Goal: Find specific page/section: Find specific page/section

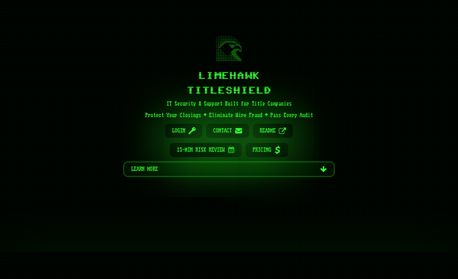
click at [236, 167] on span "Learn more" at bounding box center [223, 170] width 185 height 14
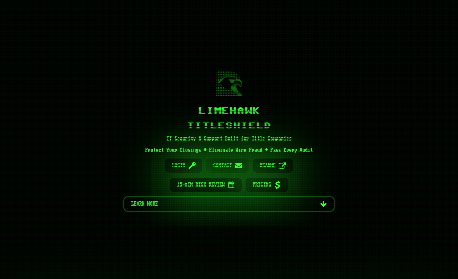
click at [229, 163] on span "Contact" at bounding box center [222, 166] width 19 height 14
click at [199, 191] on span "15-Min Risk Review" at bounding box center [201, 185] width 48 height 14
click at [198, 184] on span "15-Min Risk Review" at bounding box center [201, 185] width 48 height 14
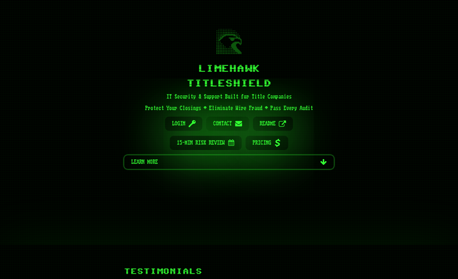
click at [223, 119] on span "Contact" at bounding box center [222, 124] width 19 height 14
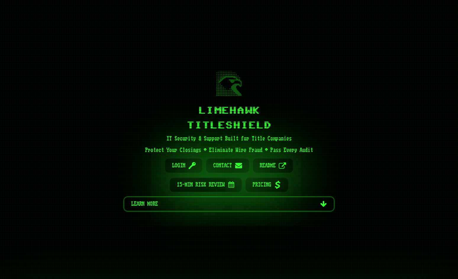
click at [230, 47] on div "Limehawk TitleShield IT Security & Support Built for Title Companies Protect Yo…" at bounding box center [229, 139] width 256 height 189
